Goal: Check status: Check status

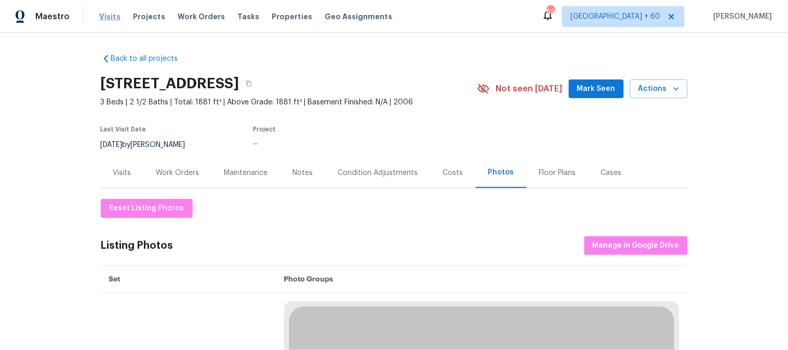
click at [113, 19] on span "Visits" at bounding box center [109, 16] width 21 height 10
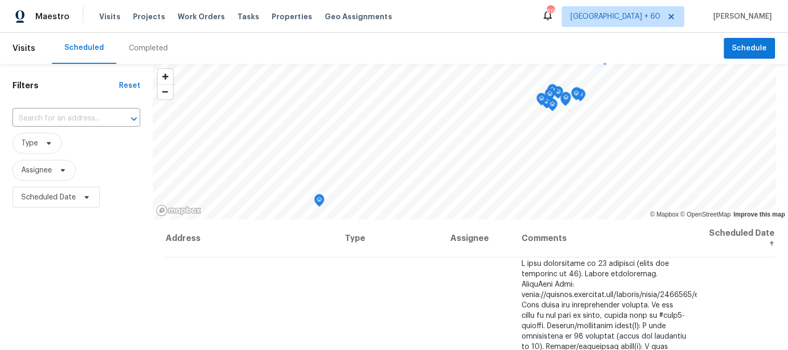
click at [143, 50] on div "Completed" at bounding box center [148, 48] width 39 height 10
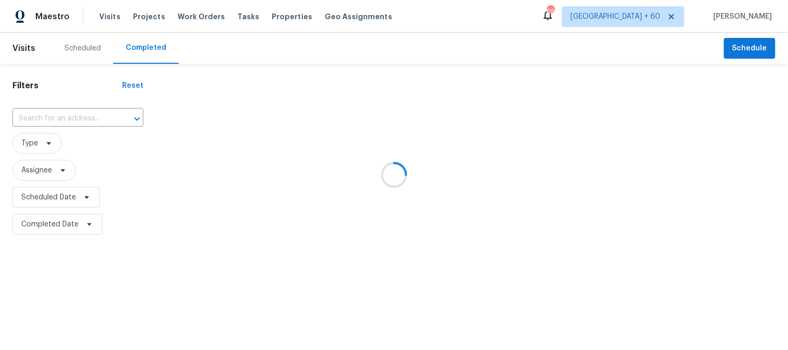
click at [61, 117] on div at bounding box center [394, 175] width 788 height 350
click at [53, 117] on div at bounding box center [394, 175] width 788 height 350
click at [54, 125] on div at bounding box center [394, 175] width 788 height 350
click at [59, 122] on div at bounding box center [394, 175] width 788 height 350
click at [44, 117] on div at bounding box center [394, 175] width 788 height 350
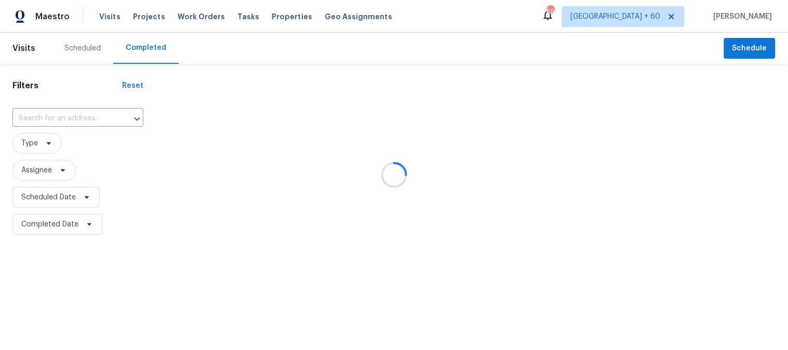
click at [24, 116] on div at bounding box center [394, 175] width 788 height 350
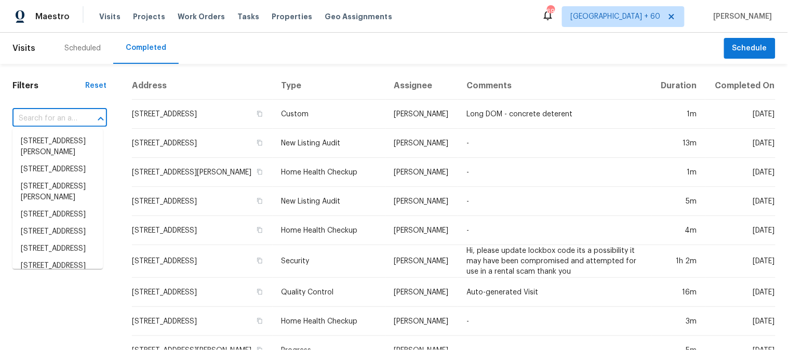
click at [43, 117] on input "text" at bounding box center [44, 119] width 65 height 16
paste input "106 Willow Ln, Burleson, TX 76028"
type input "106 Willow Ln, Burleson, TX 76028"
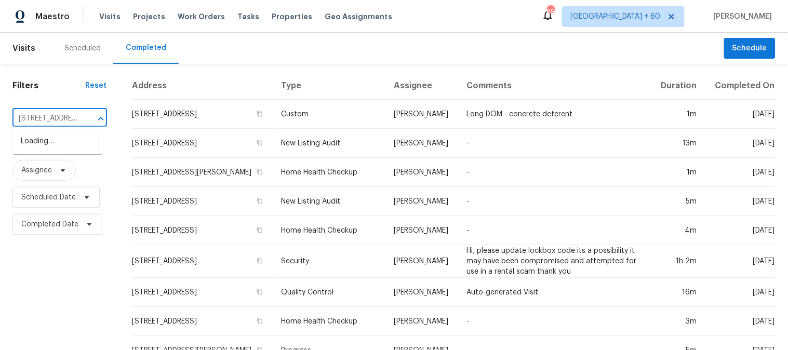
scroll to position [0, 61]
click at [71, 136] on li "106 Willow Ln, Burleson, TX 76028" at bounding box center [57, 141] width 90 height 17
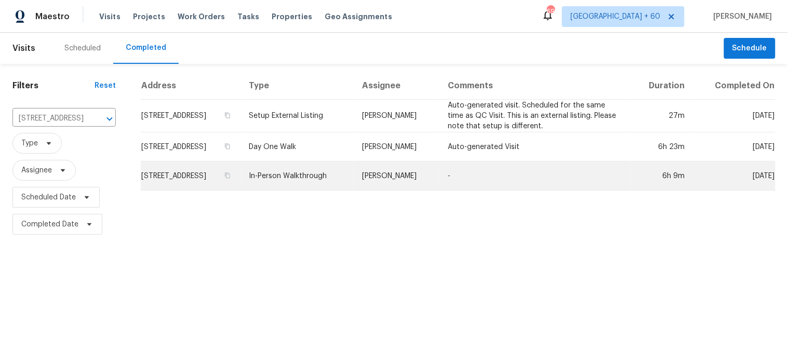
click at [328, 172] on td "In-Person Walkthrough" at bounding box center [297, 175] width 114 height 29
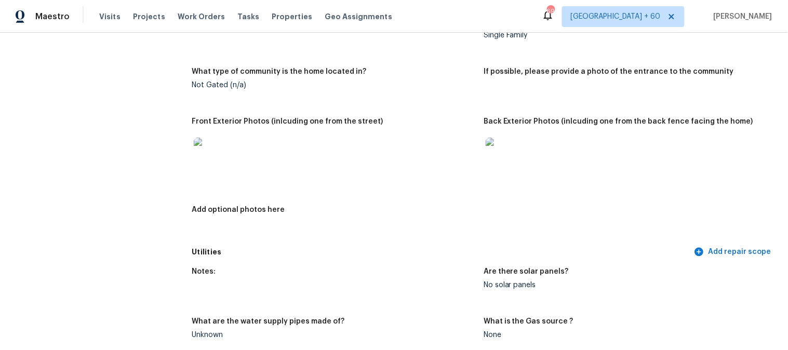
scroll to position [415, 0]
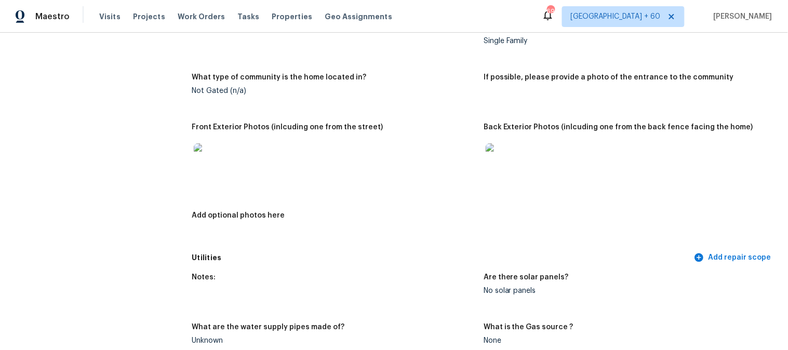
click at [509, 152] on img at bounding box center [501, 159] width 33 height 33
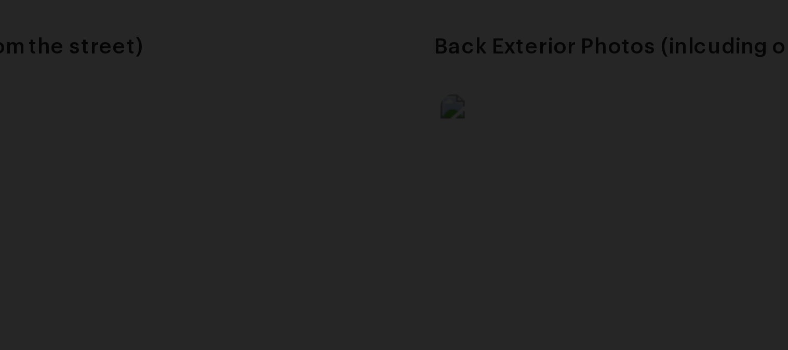
click at [520, 137] on img "Lightbox" at bounding box center [383, 159] width 1139 height 506
click at [522, 195] on img "Lightbox" at bounding box center [442, 177] width 1139 height 506
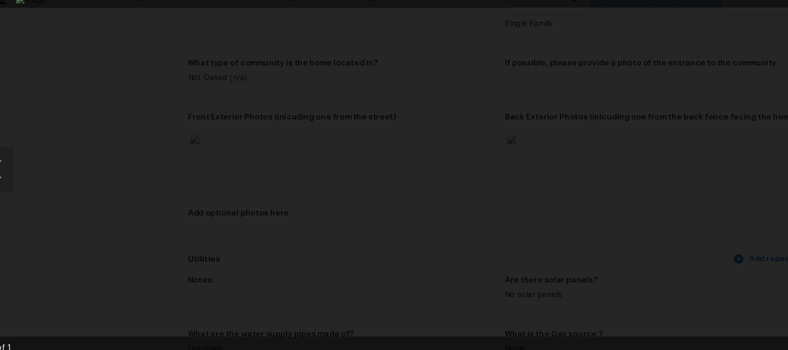
scroll to position [0, 0]
